Goal: Task Accomplishment & Management: Manage account settings

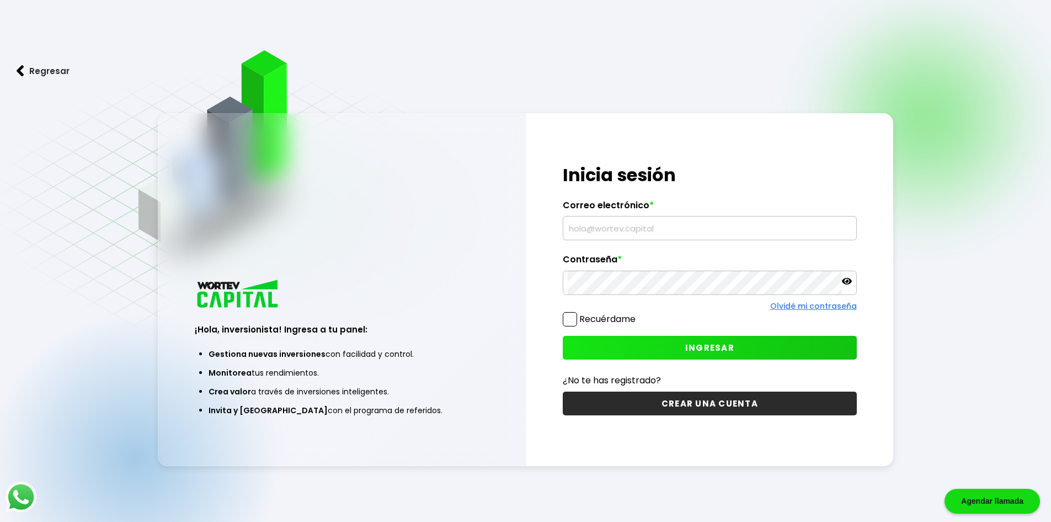
type input "[EMAIL_ADDRESS][DOMAIN_NAME]"
click at [571, 317] on span at bounding box center [570, 319] width 14 height 14
click at [638, 313] on input "Recuérdame" at bounding box center [638, 313] width 0 height 0
click at [623, 332] on div "¡Hola, inversionista! Ingresa tus credenciales para iniciar sesión Inicia sesió…" at bounding box center [711, 289] width 368 height 353
click at [640, 339] on button "INGRESAR" at bounding box center [710, 348] width 294 height 24
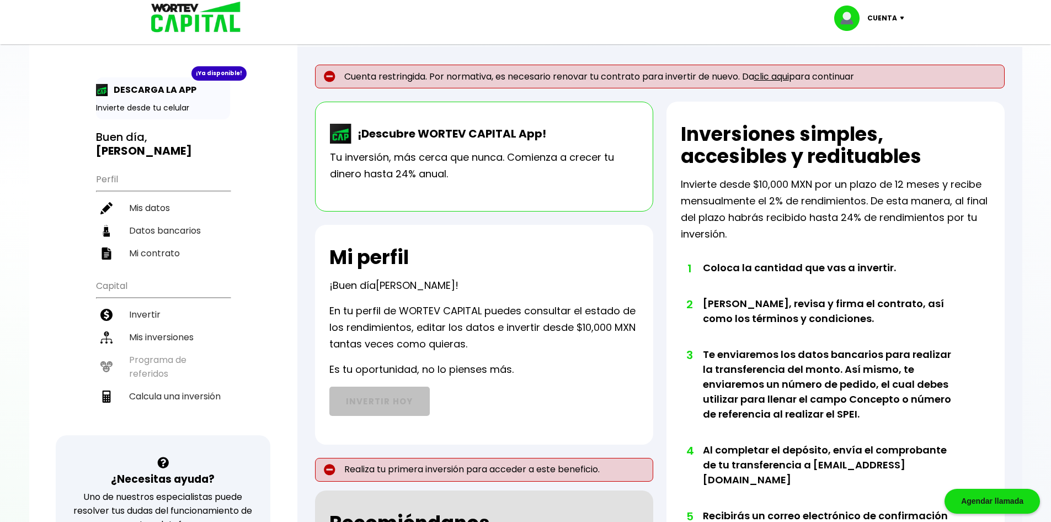
click at [763, 76] on link "clic aqui" at bounding box center [771, 76] width 35 height 13
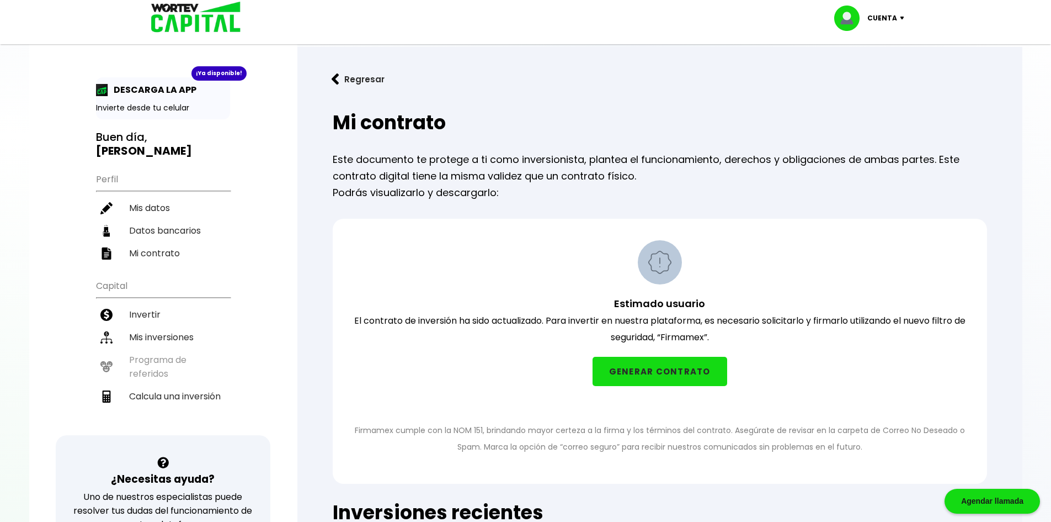
click at [656, 376] on button "GENERAR CONTRATO" at bounding box center [660, 371] width 135 height 29
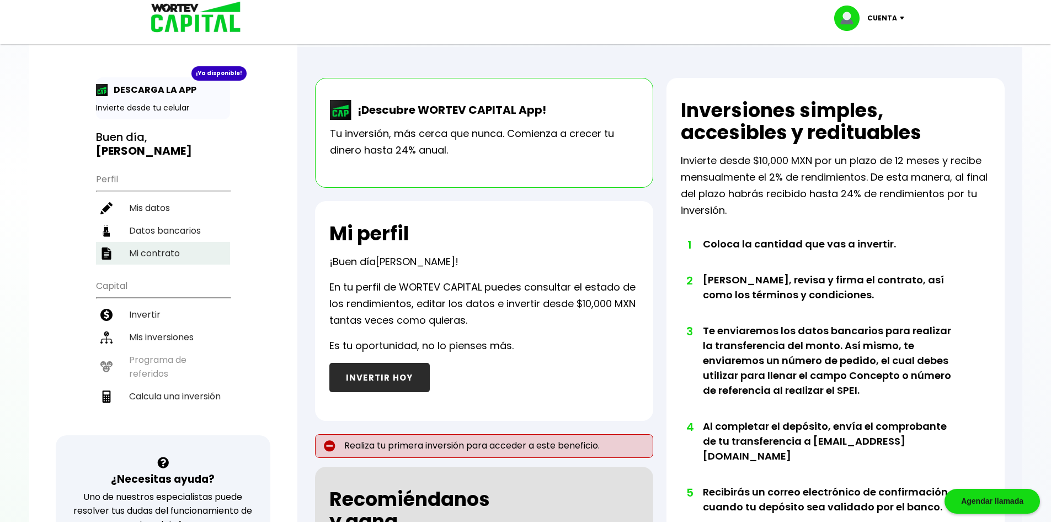
click at [156, 254] on li "Mi contrato" at bounding box center [163, 253] width 134 height 23
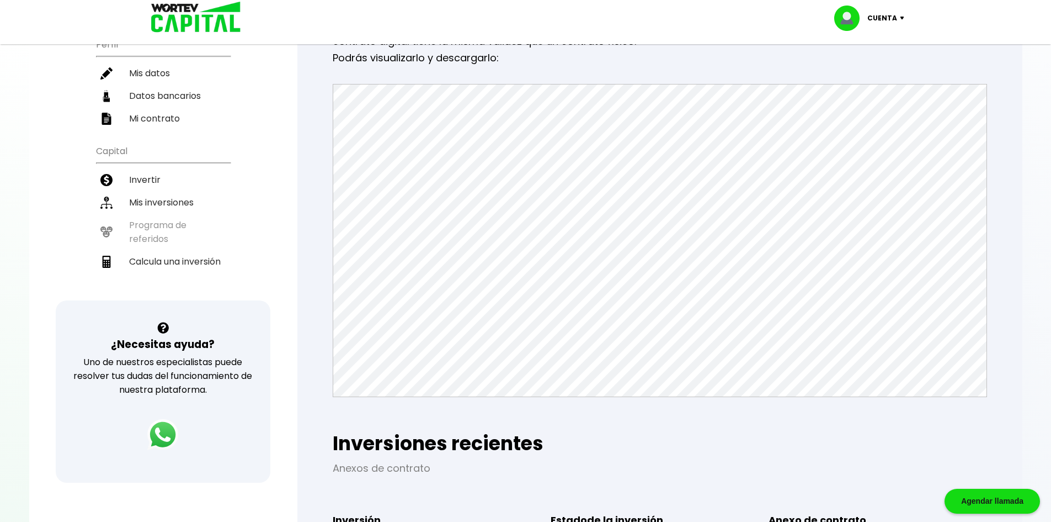
scroll to position [100, 0]
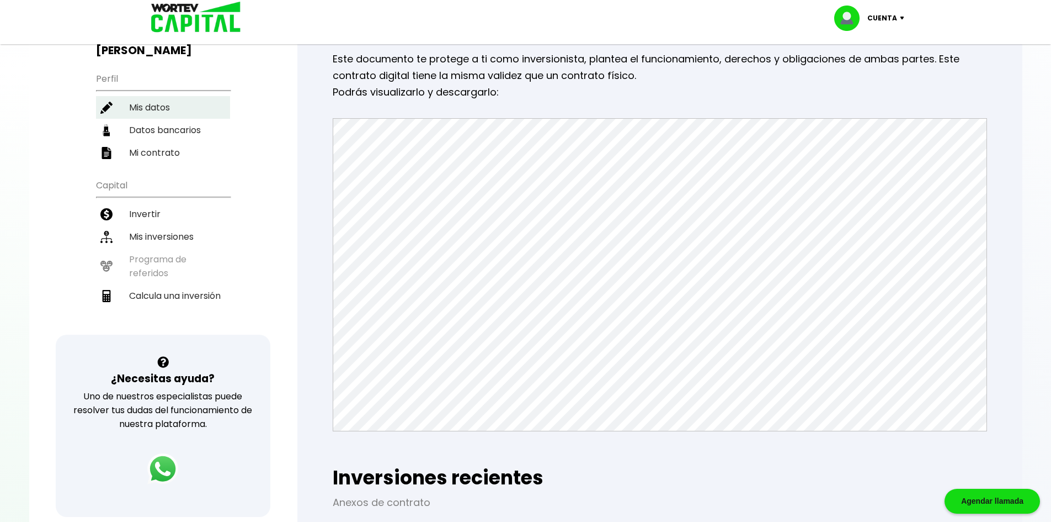
click at [146, 107] on li "Mis datos" at bounding box center [163, 107] width 134 height 23
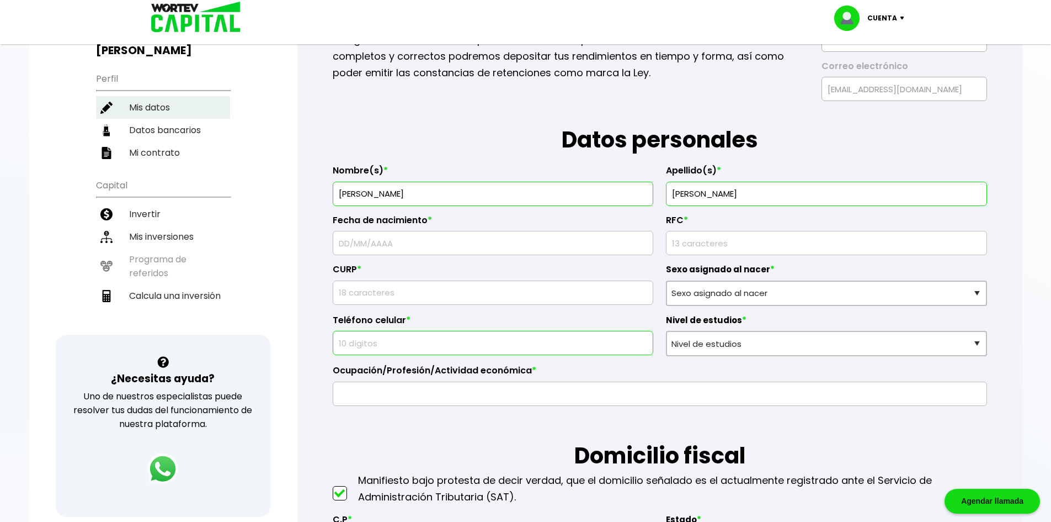
type input "SASF8106031YA"
type input "SASF810603HJCNNR09"
select select "Hombre"
type input "3333683838"
select select "Posgrado"
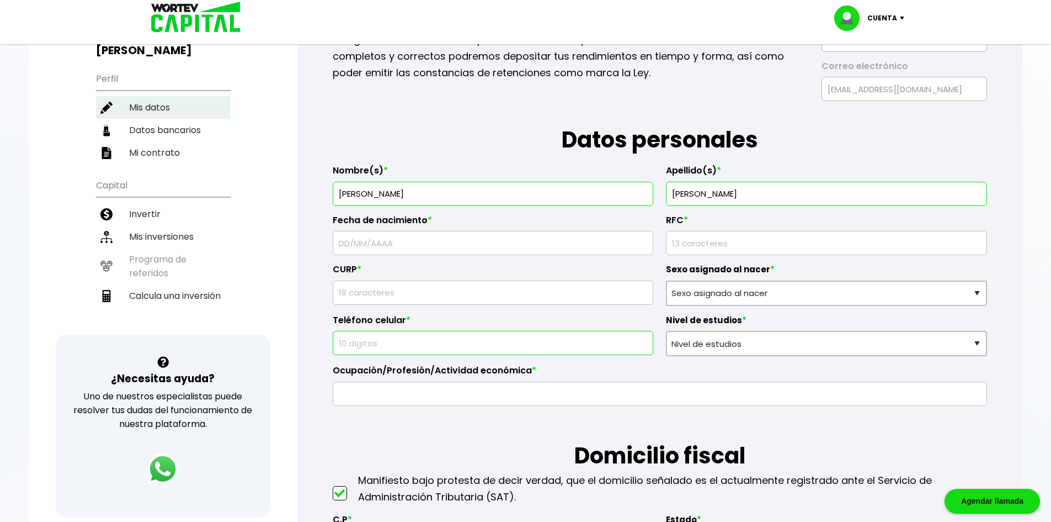
type input "Asalariado"
type input "45130"
select select "[PERSON_NAME]"
type input "Zapopan"
type input "Circuito Monarquia Española"
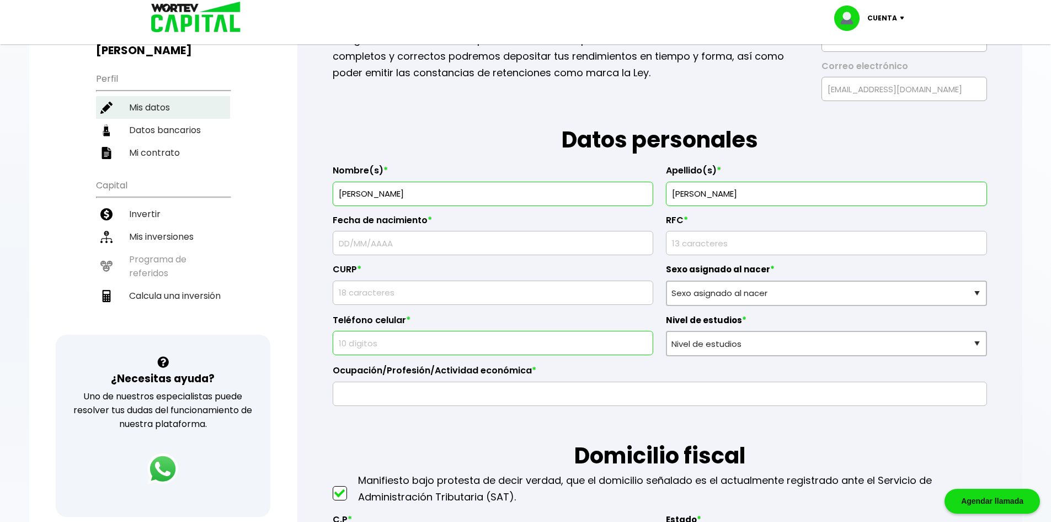
type input "98"
type input "Real [PERSON_NAME]"
select select "Banamex"
type input "002320098000454090"
type input "[PERSON_NAME]"
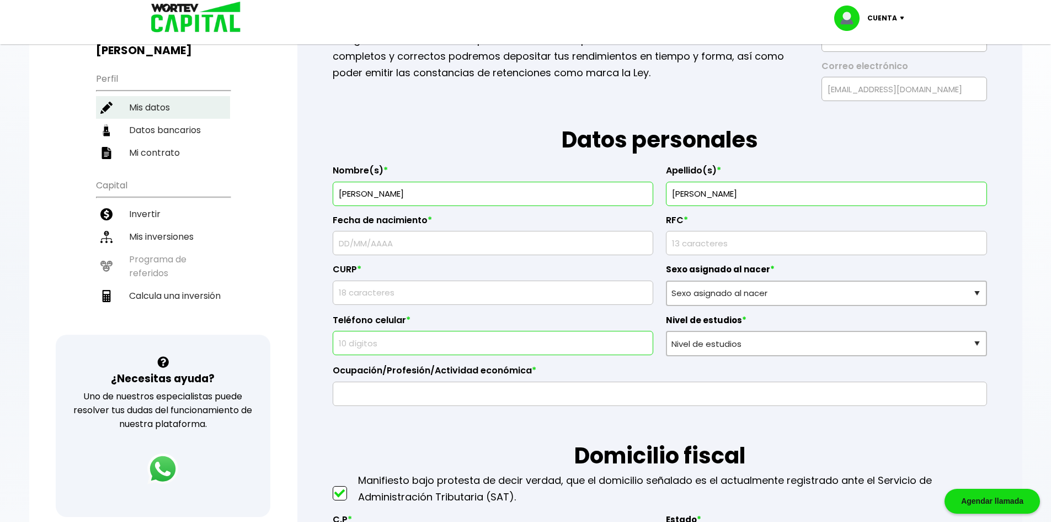
type input "[PERSON_NAME][EMAIL_ADDRESS][PERSON_NAME][DOMAIN_NAME]"
type input "3335780279"
type input "[DATE]"
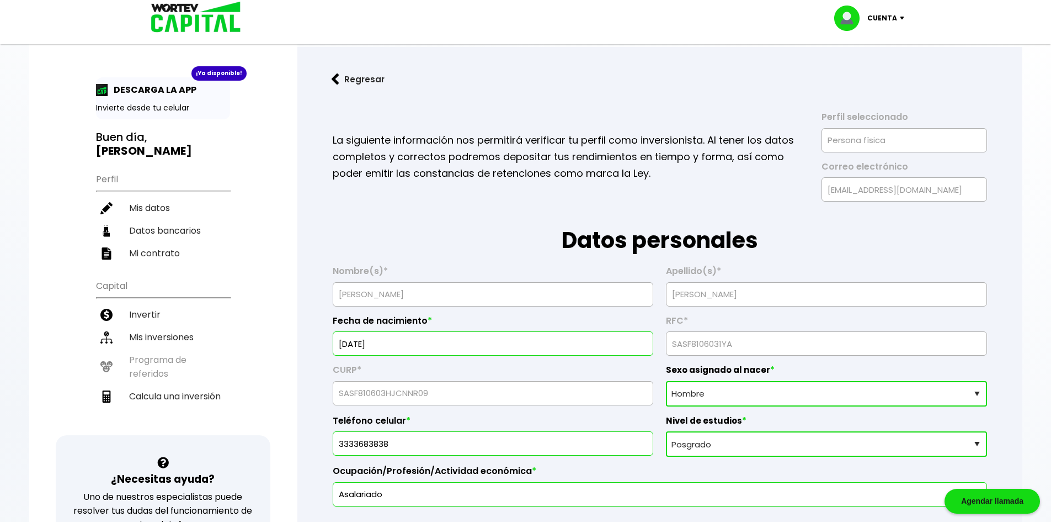
click at [158, 112] on p "Invierte desde tu celular" at bounding box center [163, 108] width 134 height 12
click at [152, 102] on p "Invierte desde tu celular" at bounding box center [163, 108] width 134 height 12
click at [140, 90] on p "DESCARGA LA APP" at bounding box center [152, 90] width 88 height 14
click at [139, 87] on p "DESCARGA LA APP" at bounding box center [152, 90] width 88 height 14
click at [179, 108] on p "Invierte desde tu celular" at bounding box center [163, 108] width 134 height 12
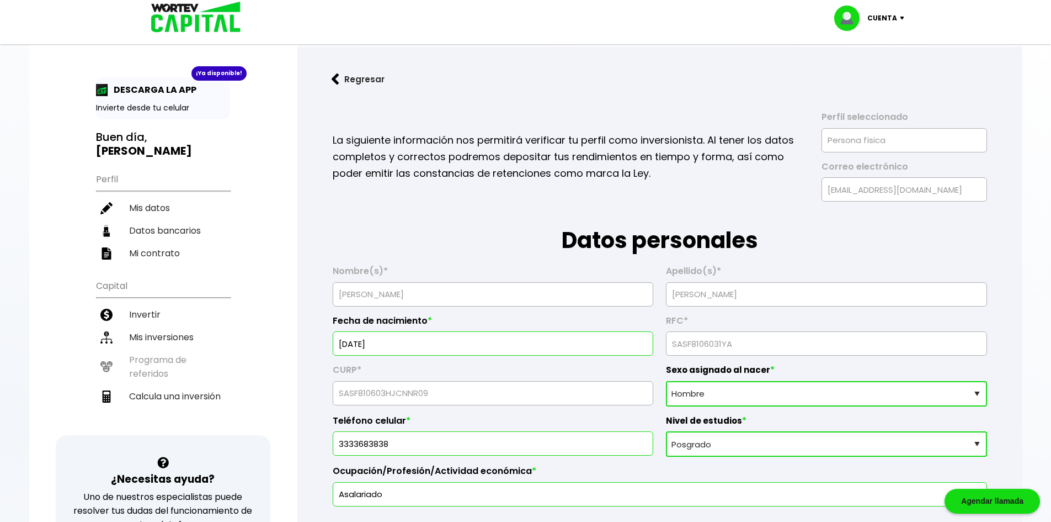
click at [173, 86] on p "DESCARGA LA APP" at bounding box center [152, 90] width 88 height 14
click at [209, 72] on div "¡Ya disponible!" at bounding box center [219, 73] width 55 height 14
click at [164, 333] on li "Mis inversiones" at bounding box center [163, 337] width 134 height 23
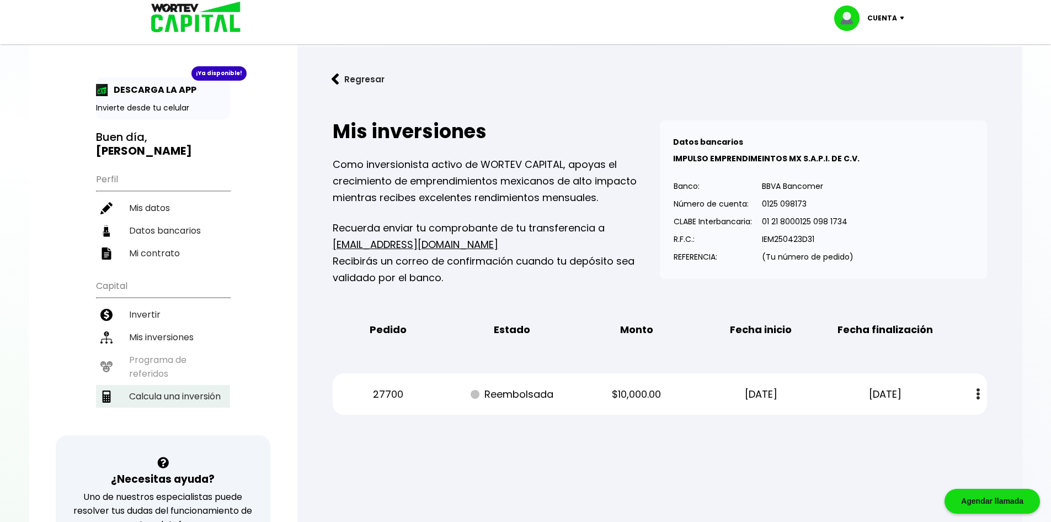
click at [207, 396] on li "Calcula una inversión" at bounding box center [163, 396] width 134 height 23
select select "1"
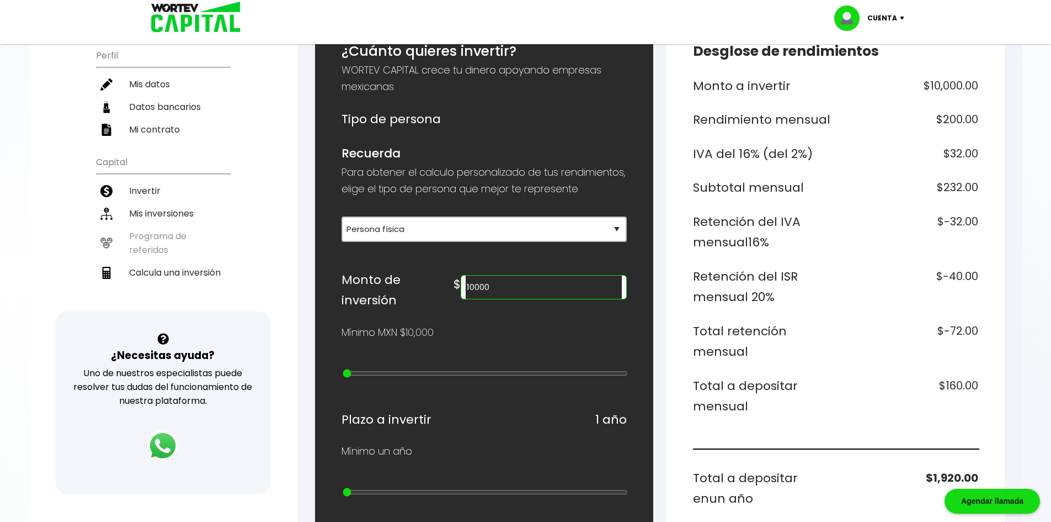
scroll to position [166, 0]
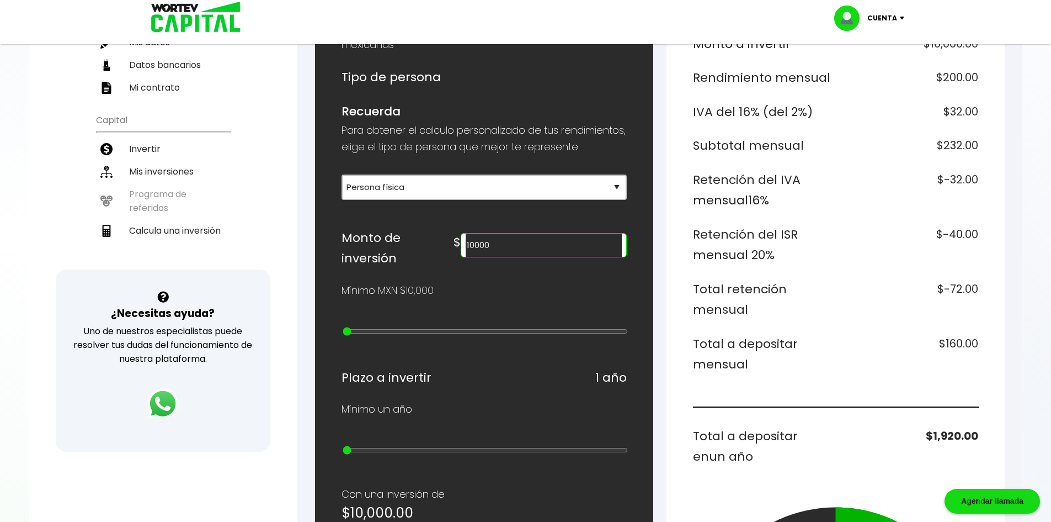
click at [544, 256] on input "10000" at bounding box center [544, 244] width 156 height 23
drag, startPoint x: 571, startPoint y: 261, endPoint x: 397, endPoint y: 258, distance: 173.9
click at [397, 258] on div "Monto de inversión $ 10000" at bounding box center [484, 247] width 285 height 41
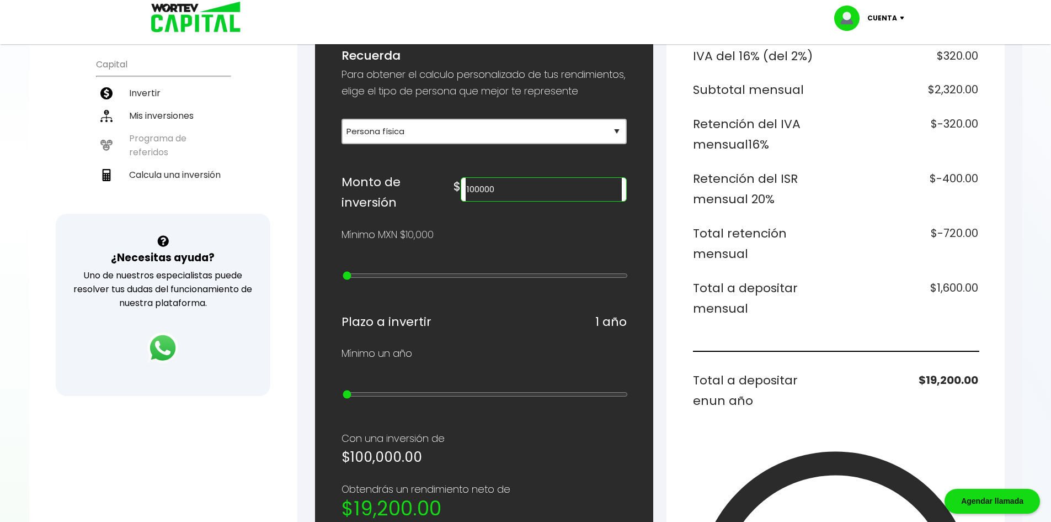
scroll to position [221, 0]
drag, startPoint x: 556, startPoint y: 210, endPoint x: 419, endPoint y: 199, distance: 137.3
click at [421, 199] on div "Monto de inversión $ 100000" at bounding box center [484, 192] width 285 height 41
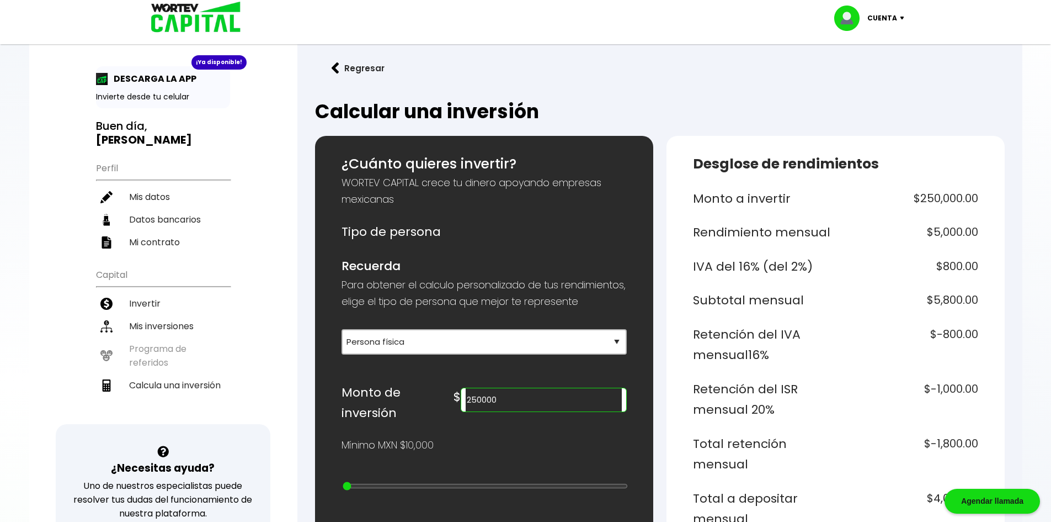
scroll to position [0, 0]
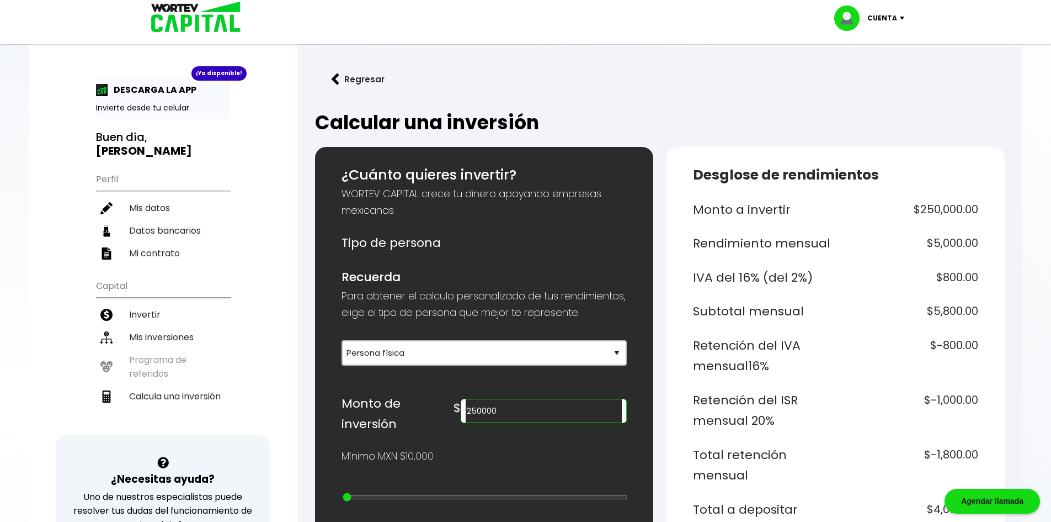
type input "250000"
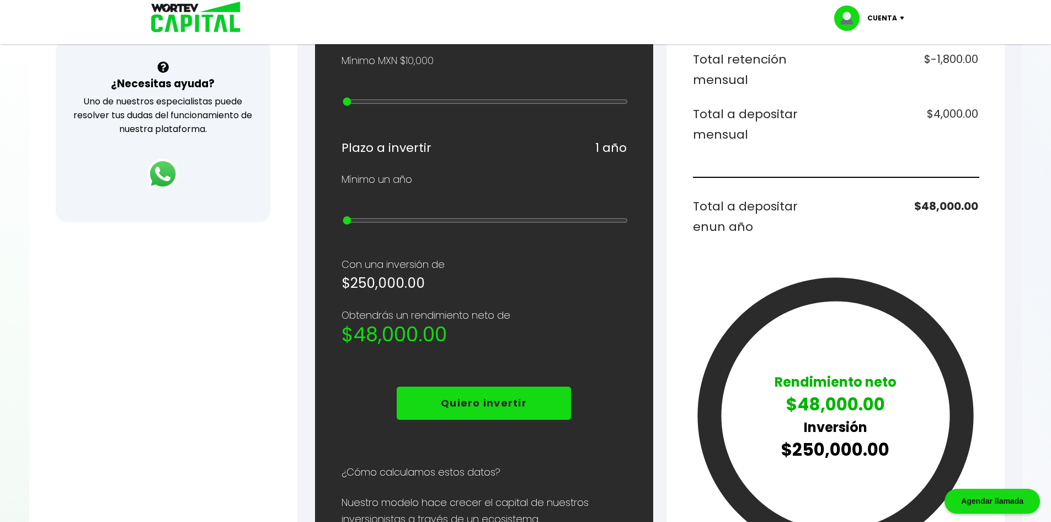
scroll to position [386, 0]
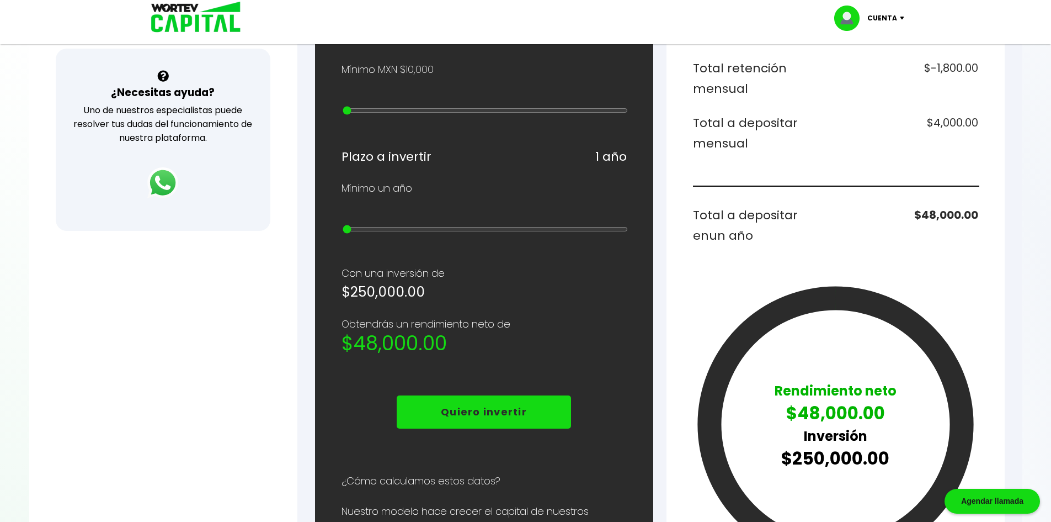
click at [343, 364] on div "¿Cuánto quieres invertir? WORTEV CAPITAL crece tu dinero apoyando empresas mexi…" at bounding box center [484, 223] width 285 height 890
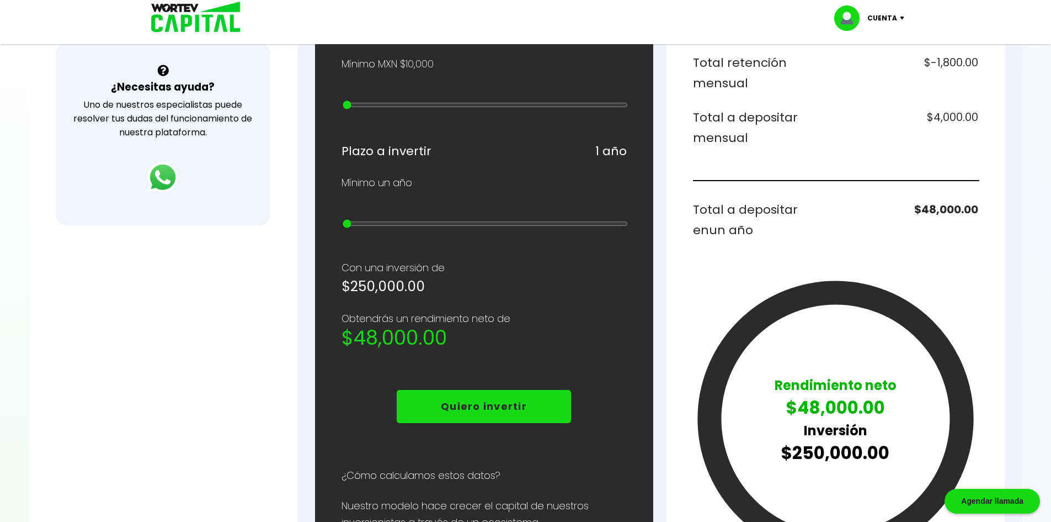
scroll to position [391, 0]
